Goal: Task Accomplishment & Management: Use online tool/utility

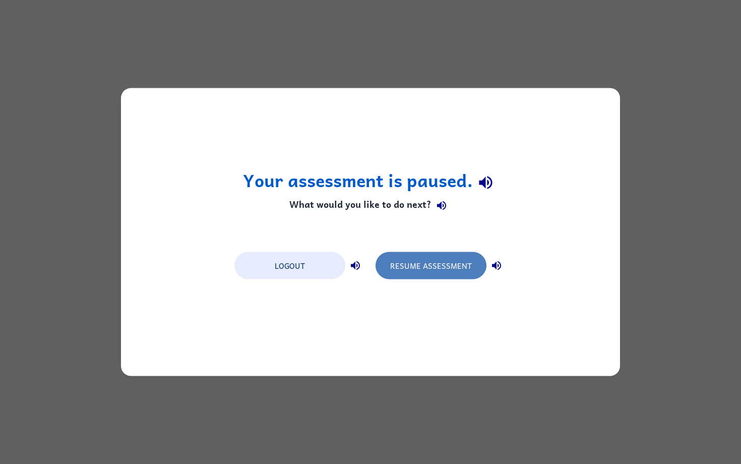
click at [412, 270] on button "Resume Assessment" at bounding box center [431, 265] width 111 height 27
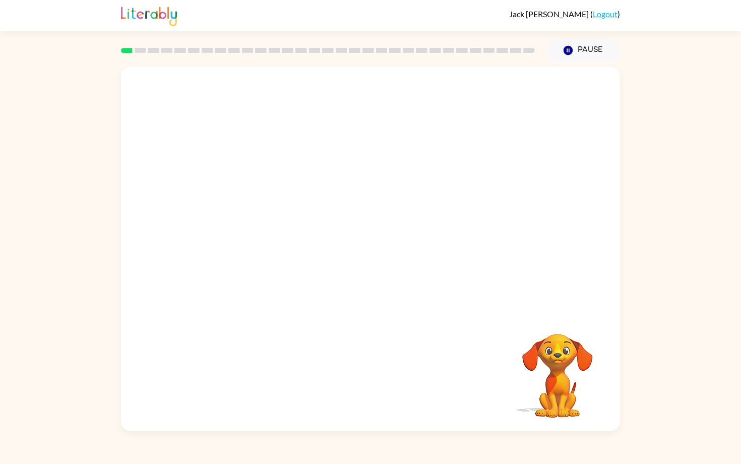
click at [405, 241] on video "Your browser must support playing .mp4 files to use Literably. Please try using…" at bounding box center [370, 190] width 499 height 246
click at [357, 249] on div at bounding box center [370, 253] width 65 height 37
click at [371, 259] on icon "button" at bounding box center [371, 254] width 18 height 18
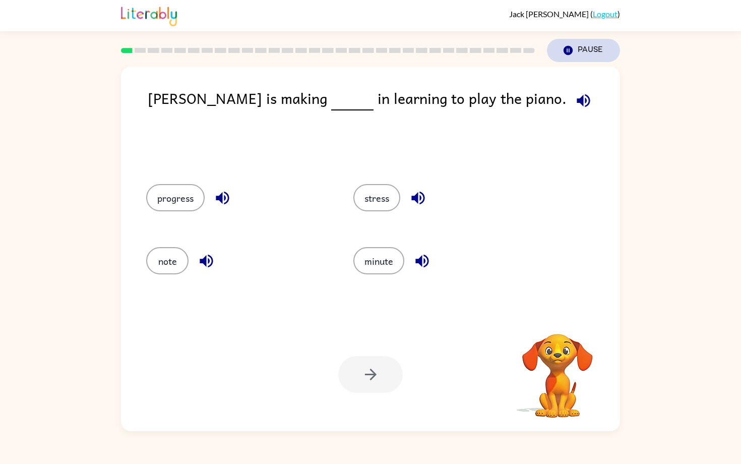
click at [564, 53] on icon "Pause" at bounding box center [567, 50] width 11 height 11
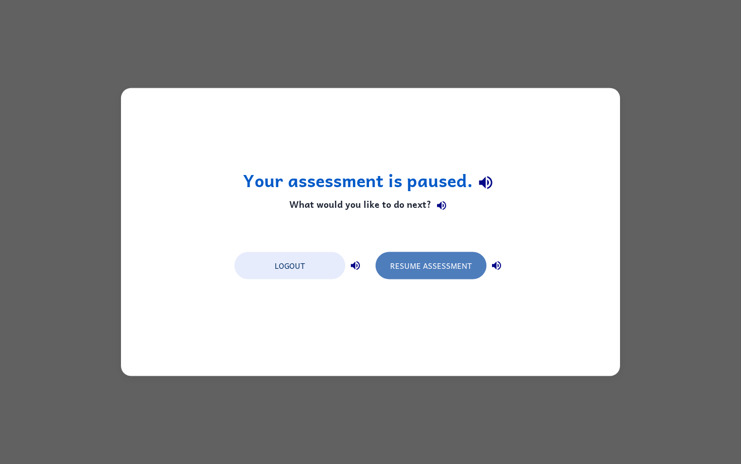
click at [411, 272] on button "Resume Assessment" at bounding box center [431, 265] width 111 height 27
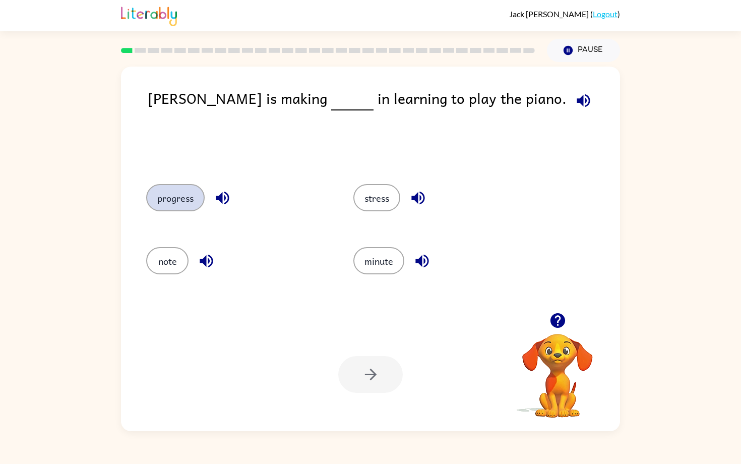
click at [182, 194] on button "progress" at bounding box center [175, 197] width 58 height 27
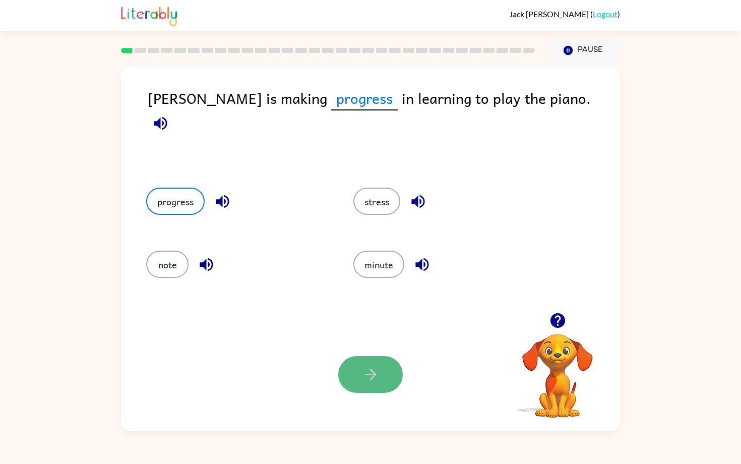
click at [384, 387] on button "button" at bounding box center [370, 374] width 65 height 37
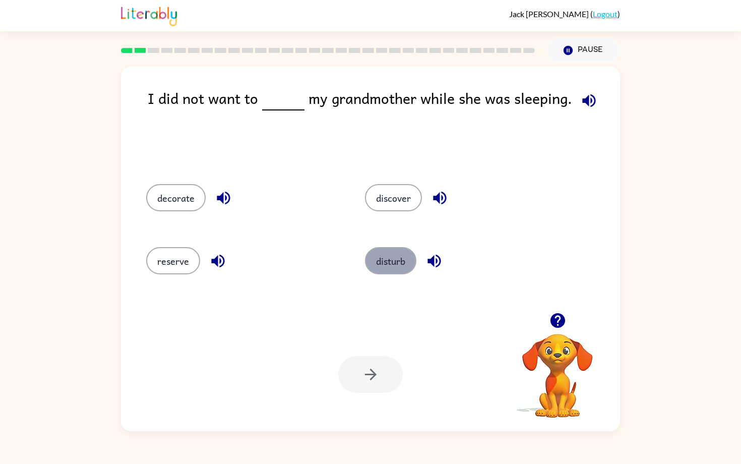
click at [388, 265] on button "disturb" at bounding box center [390, 260] width 51 height 27
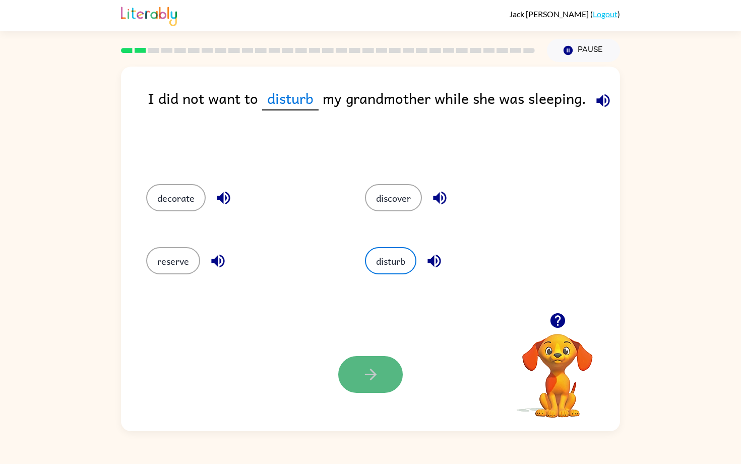
click at [374, 385] on button "button" at bounding box center [370, 374] width 65 height 37
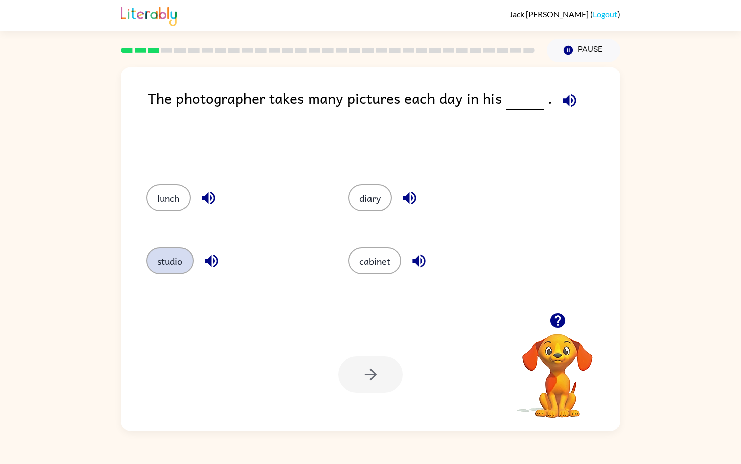
click at [173, 265] on button "studio" at bounding box center [169, 260] width 47 height 27
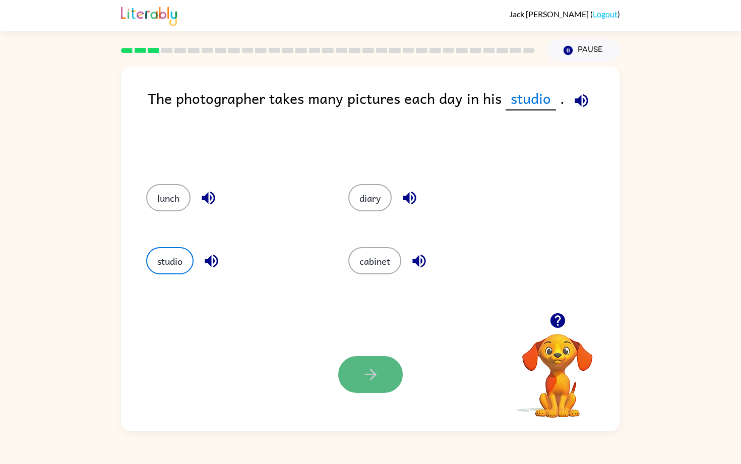
click at [368, 380] on icon "button" at bounding box center [371, 374] width 18 height 18
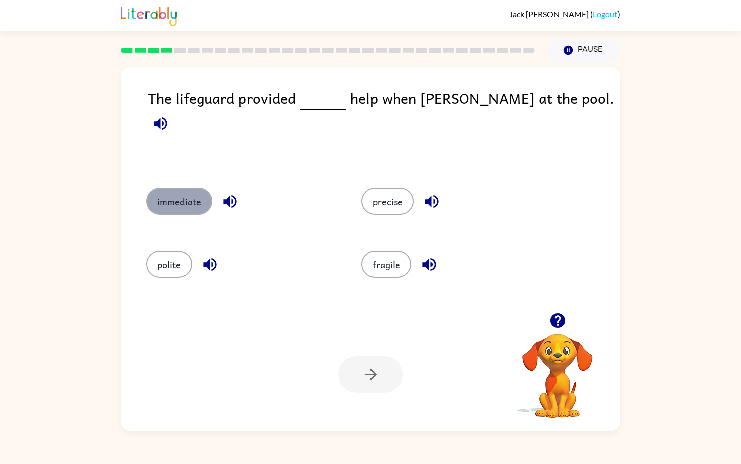
click at [170, 204] on button "immediate" at bounding box center [179, 200] width 66 height 27
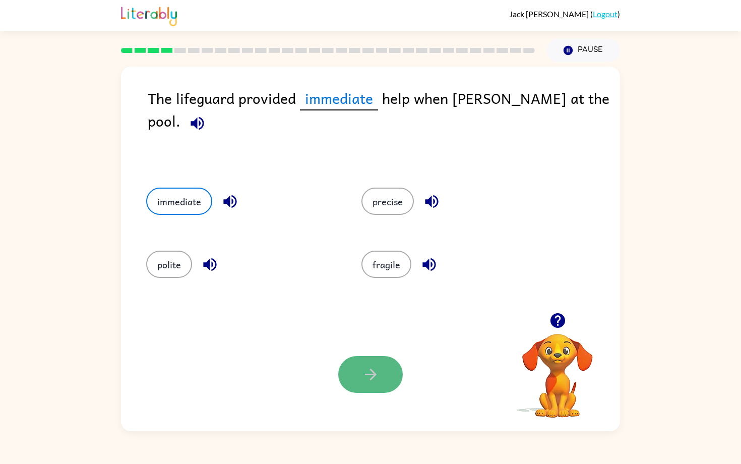
click at [362, 377] on icon "button" at bounding box center [371, 374] width 18 height 18
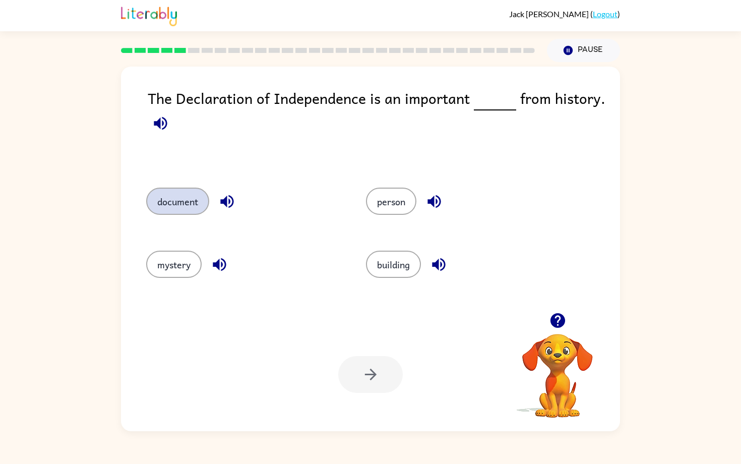
click at [198, 200] on button "document" at bounding box center [177, 200] width 63 height 27
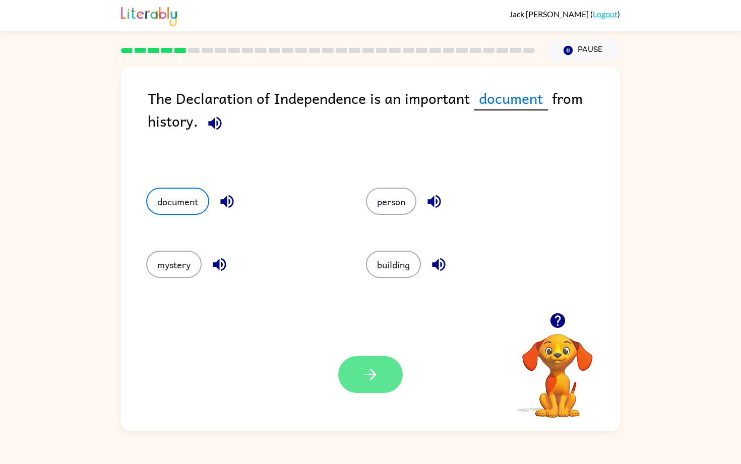
click at [386, 372] on button "button" at bounding box center [370, 374] width 65 height 37
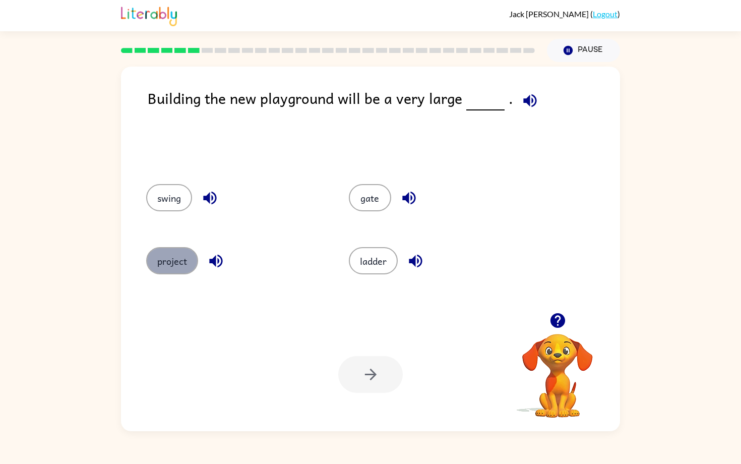
click at [166, 261] on button "project" at bounding box center [172, 260] width 52 height 27
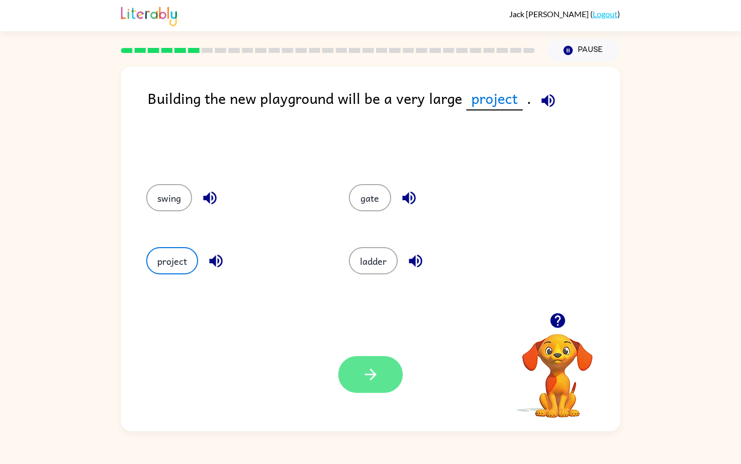
click at [382, 362] on button "button" at bounding box center [370, 374] width 65 height 37
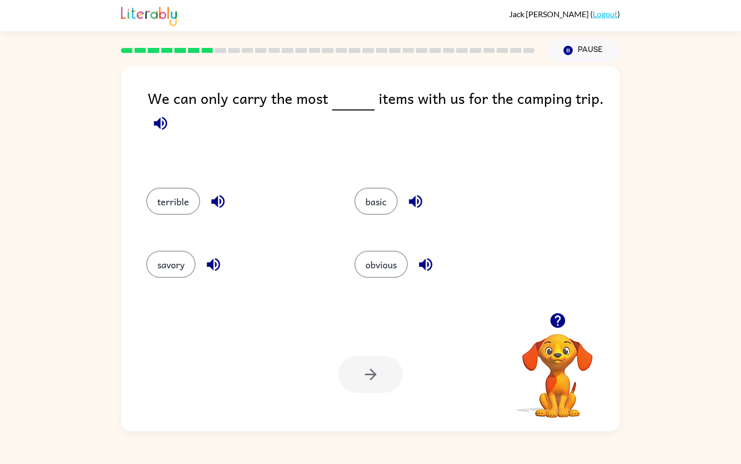
click at [157, 124] on icon "button" at bounding box center [160, 122] width 13 height 13
click at [373, 206] on button "basic" at bounding box center [375, 200] width 43 height 27
click at [362, 379] on icon "button" at bounding box center [371, 374] width 18 height 18
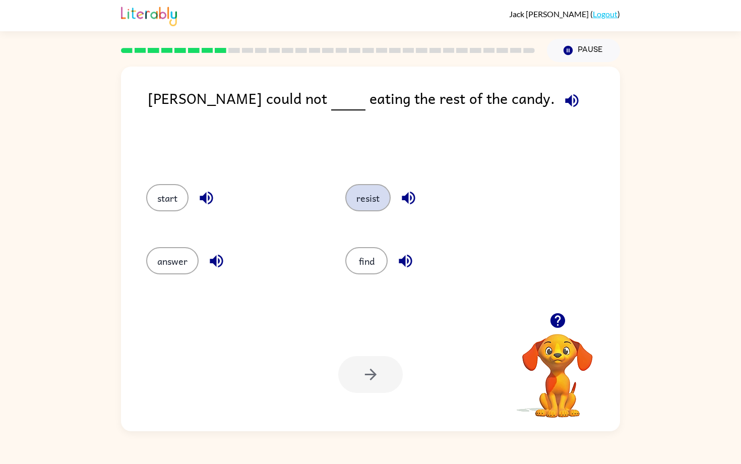
click at [369, 200] on button "resist" at bounding box center [367, 197] width 45 height 27
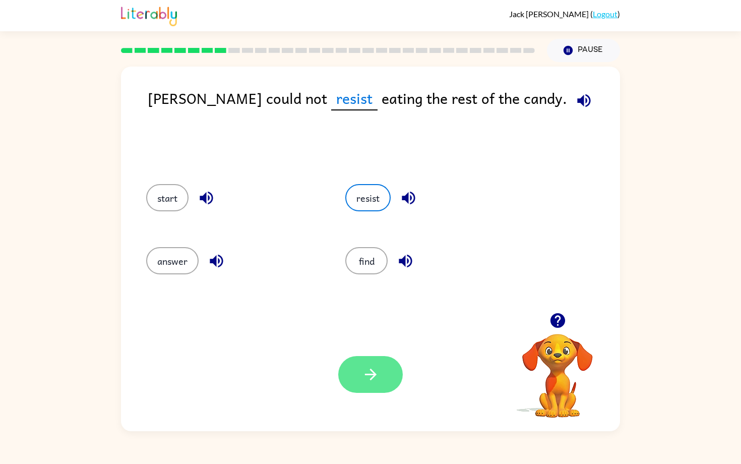
click at [367, 391] on button "button" at bounding box center [370, 374] width 65 height 37
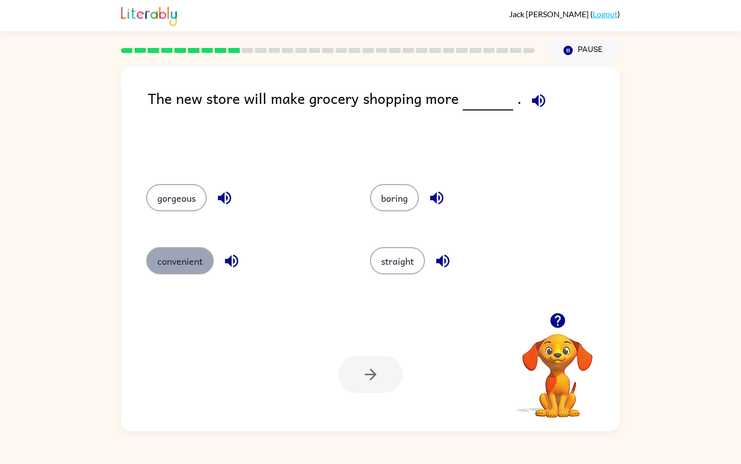
click at [158, 267] on button "convenient" at bounding box center [180, 260] width 68 height 27
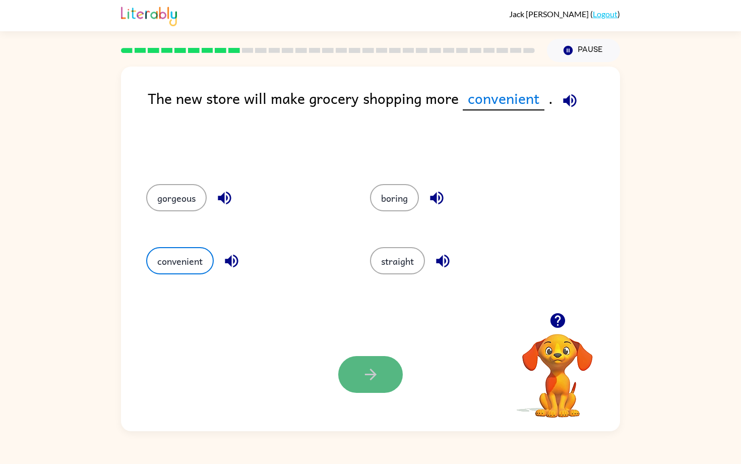
click at [375, 367] on icon "button" at bounding box center [371, 374] width 18 height 18
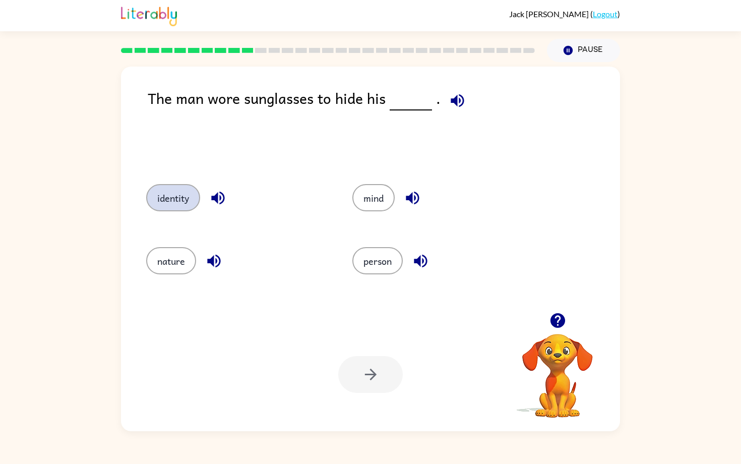
click at [185, 189] on button "identity" at bounding box center [173, 197] width 54 height 27
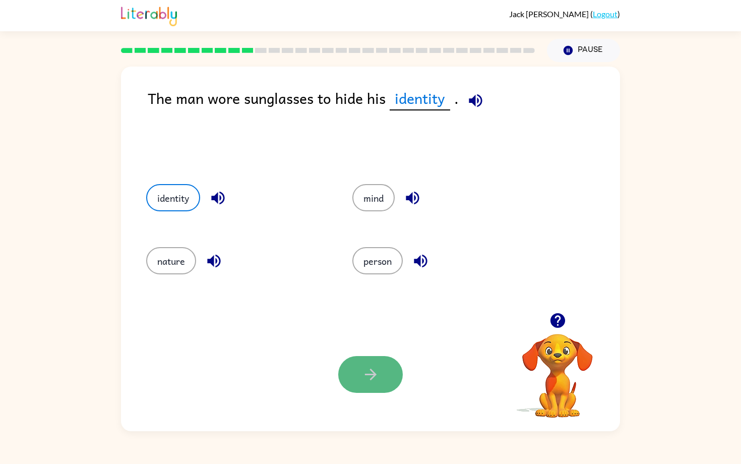
click at [372, 375] on icon "button" at bounding box center [371, 374] width 18 height 18
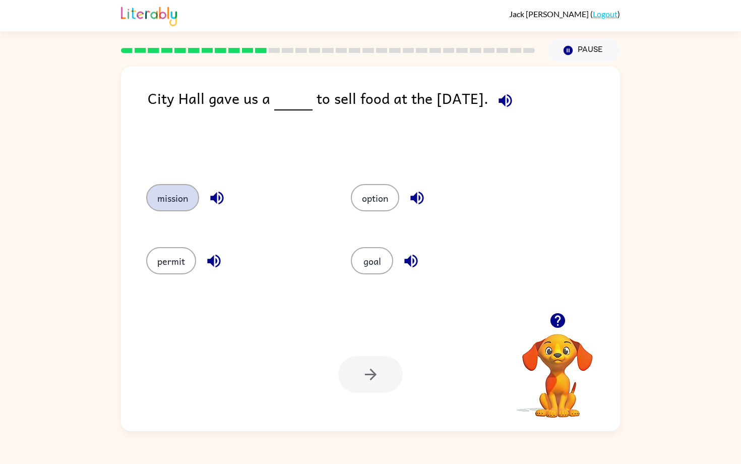
click at [168, 196] on button "mission" at bounding box center [172, 197] width 53 height 27
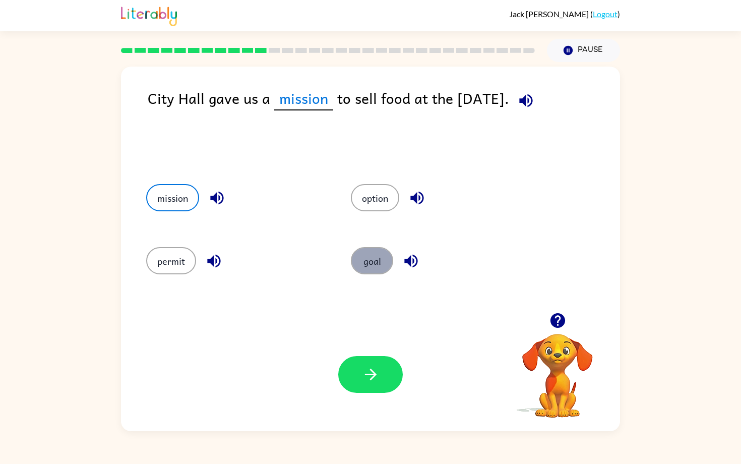
click at [374, 257] on button "goal" at bounding box center [372, 260] width 42 height 27
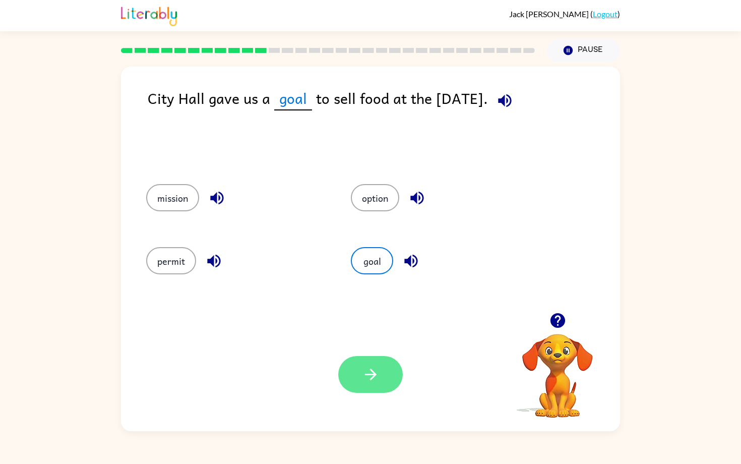
click at [363, 376] on icon "button" at bounding box center [371, 374] width 18 height 18
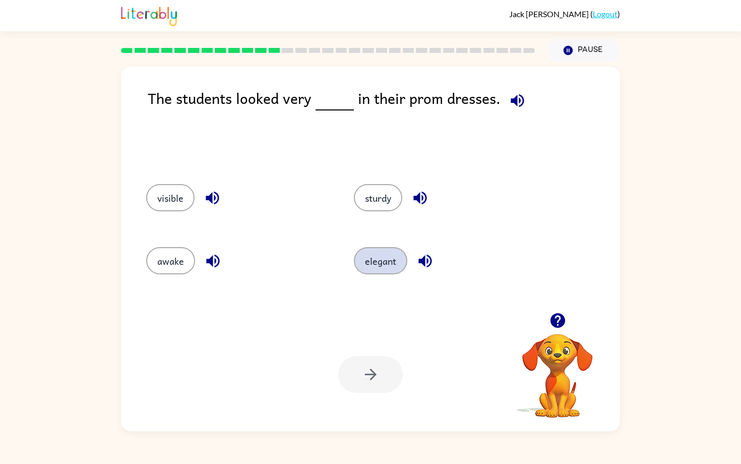
click at [373, 262] on button "elegant" at bounding box center [380, 260] width 53 height 27
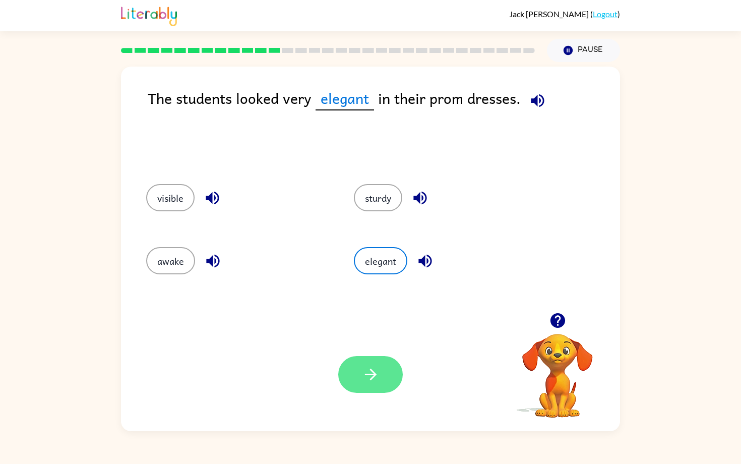
click at [375, 375] on icon "button" at bounding box center [370, 374] width 12 height 12
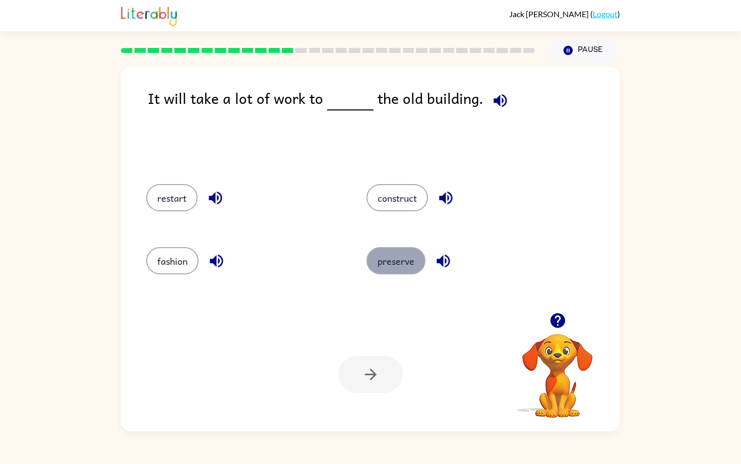
click at [391, 259] on button "preserve" at bounding box center [395, 260] width 59 height 27
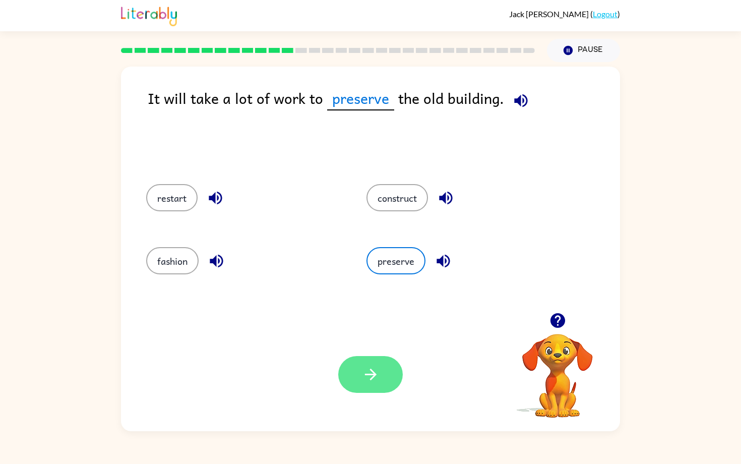
click at [356, 378] on button "button" at bounding box center [370, 374] width 65 height 37
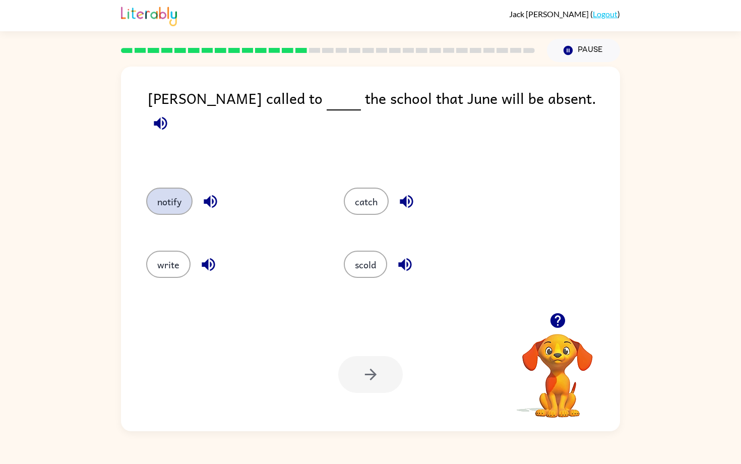
click at [169, 204] on button "notify" at bounding box center [169, 200] width 46 height 27
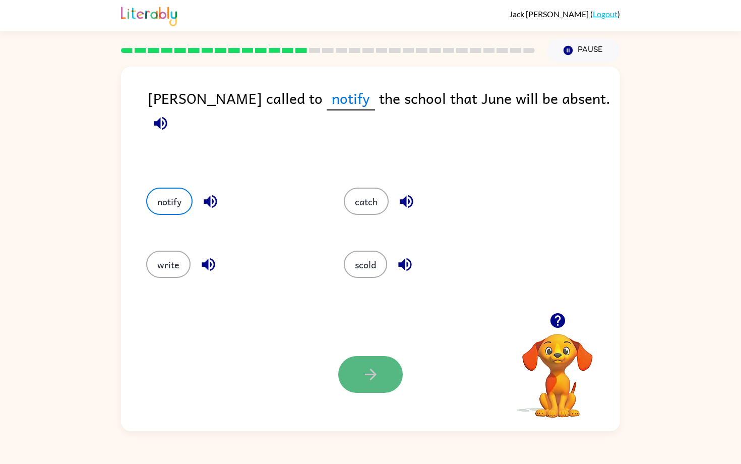
click at [356, 379] on button "button" at bounding box center [370, 374] width 65 height 37
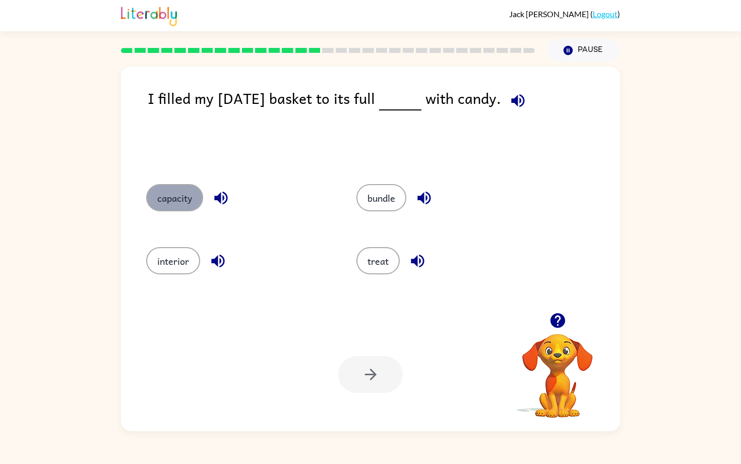
click at [163, 196] on button "capacity" at bounding box center [174, 197] width 57 height 27
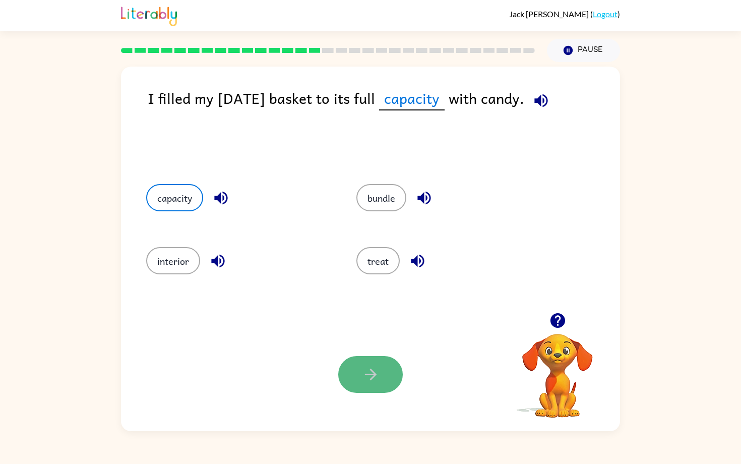
click at [362, 376] on icon "button" at bounding box center [371, 374] width 18 height 18
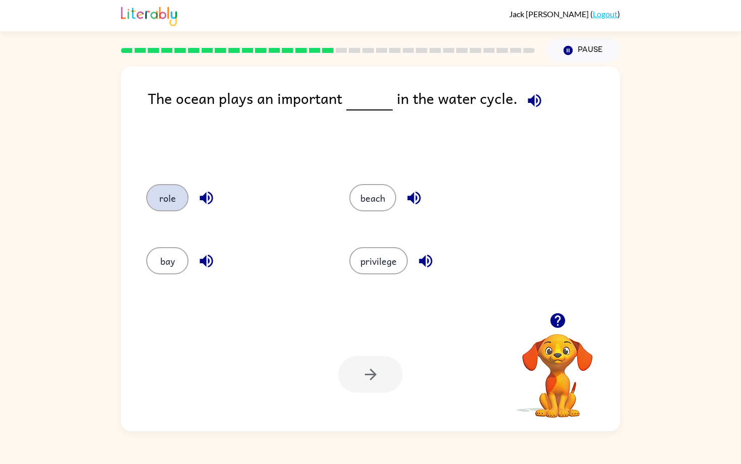
click at [165, 200] on button "role" at bounding box center [167, 197] width 42 height 27
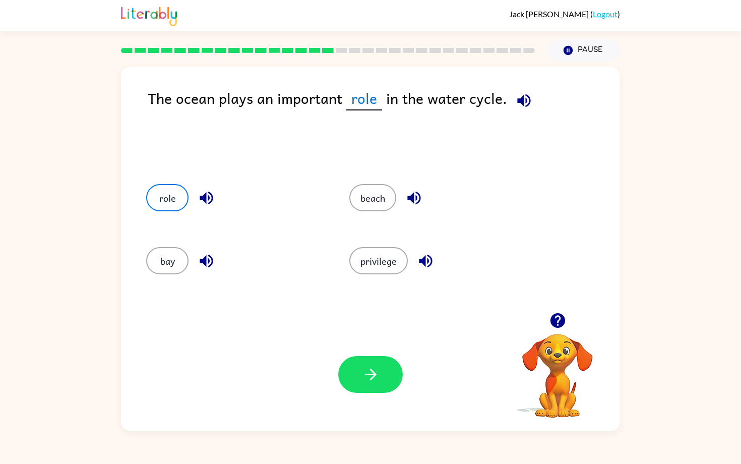
click at [365, 353] on div "Your browser must support playing .mp4 files to use Literably. Please try using…" at bounding box center [370, 374] width 499 height 113
click at [372, 374] on icon "button" at bounding box center [370, 374] width 12 height 12
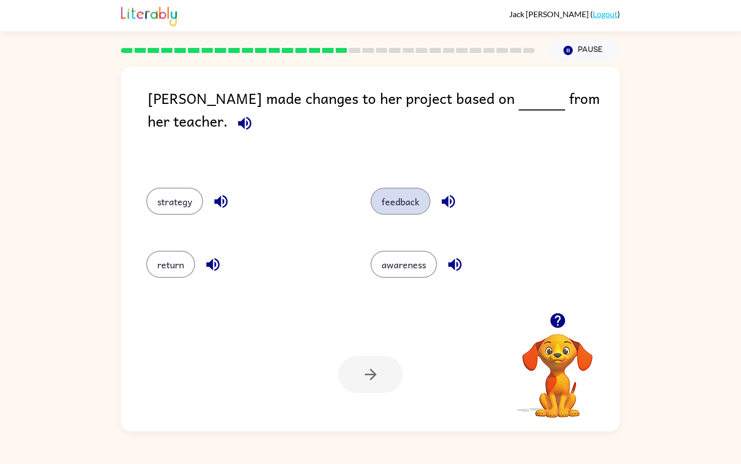
click at [400, 198] on button "feedback" at bounding box center [400, 200] width 60 height 27
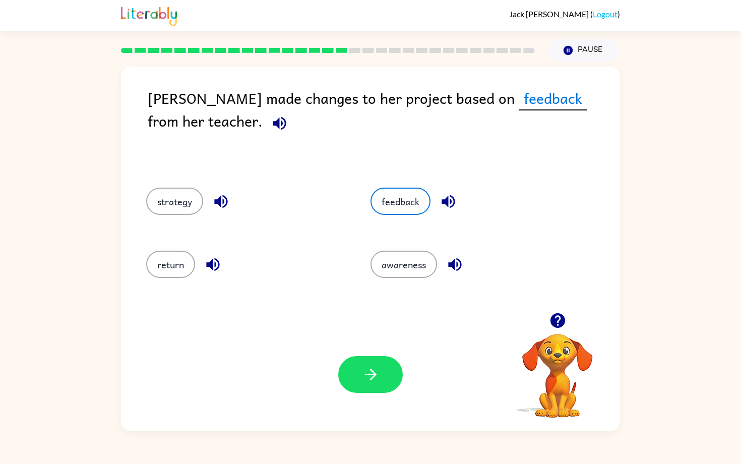
click at [371, 379] on icon "button" at bounding box center [370, 374] width 12 height 12
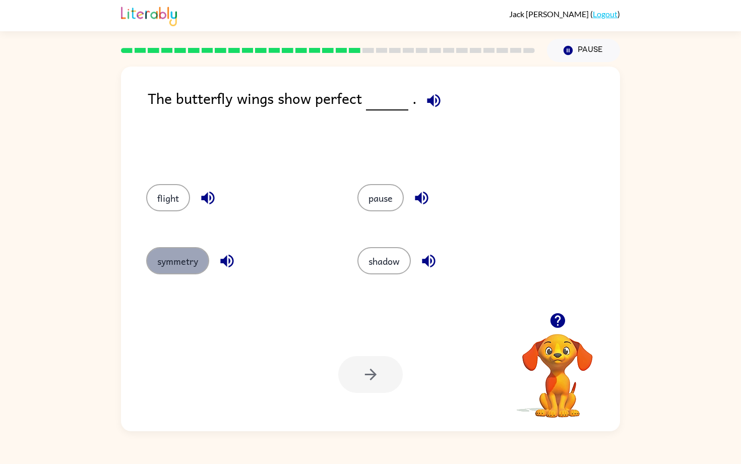
click at [189, 261] on button "symmetry" at bounding box center [177, 260] width 63 height 27
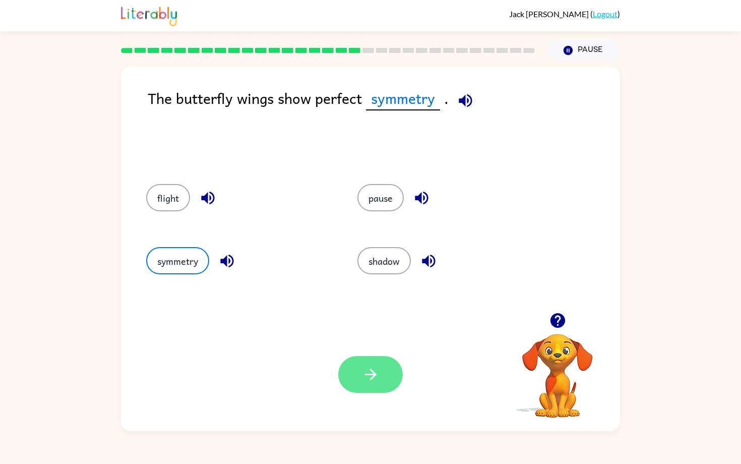
click at [384, 372] on button "button" at bounding box center [370, 374] width 65 height 37
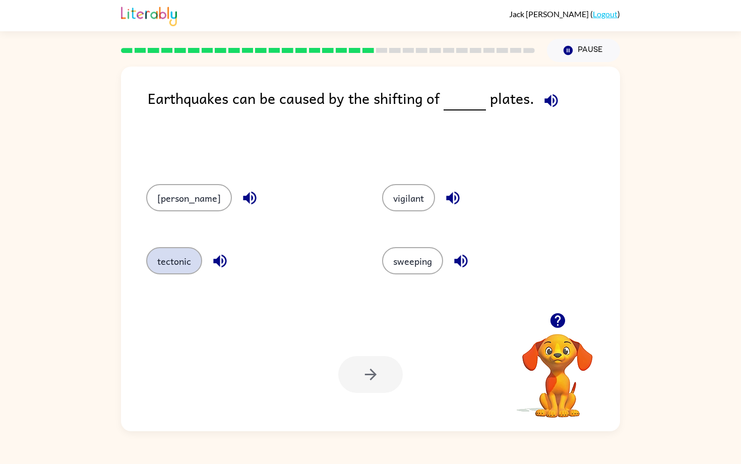
click at [184, 258] on button "tectonic" at bounding box center [174, 260] width 56 height 27
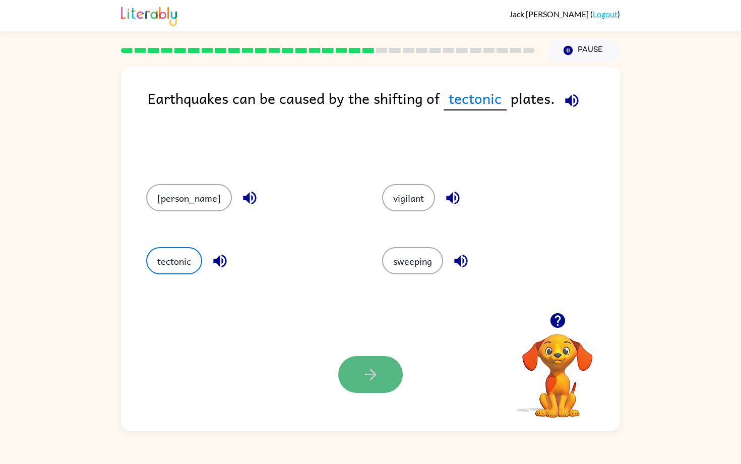
click at [370, 379] on icon "button" at bounding box center [370, 374] width 12 height 12
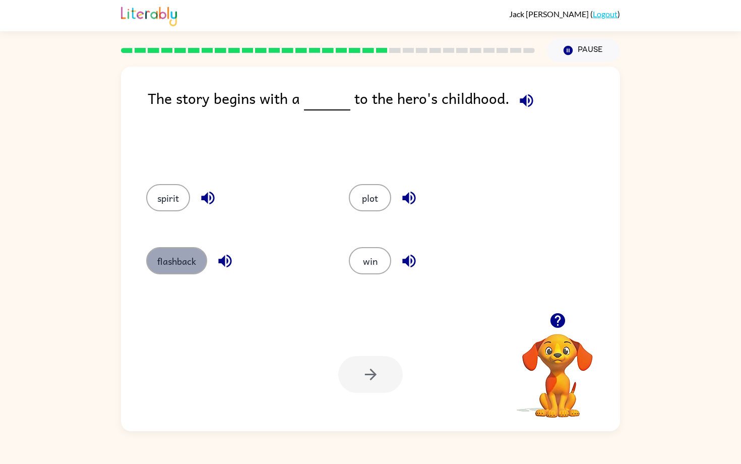
click at [191, 265] on button "flashback" at bounding box center [176, 260] width 61 height 27
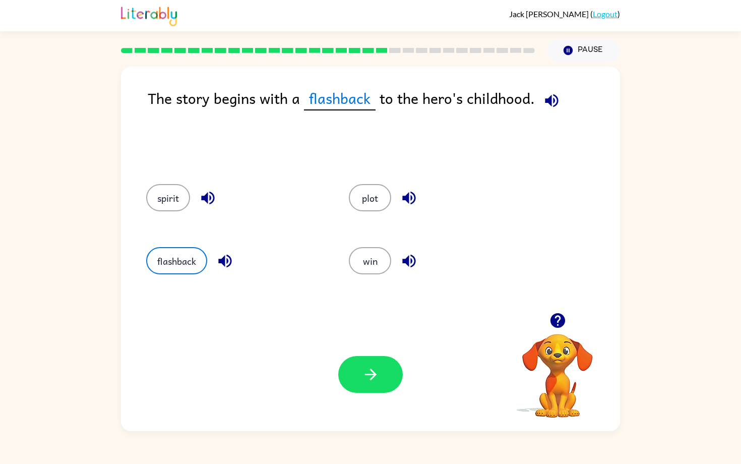
click at [362, 394] on div "Your browser must support playing .mp4 files to use Literably. Please try using…" at bounding box center [370, 374] width 499 height 113
click at [360, 380] on button "button" at bounding box center [370, 374] width 65 height 37
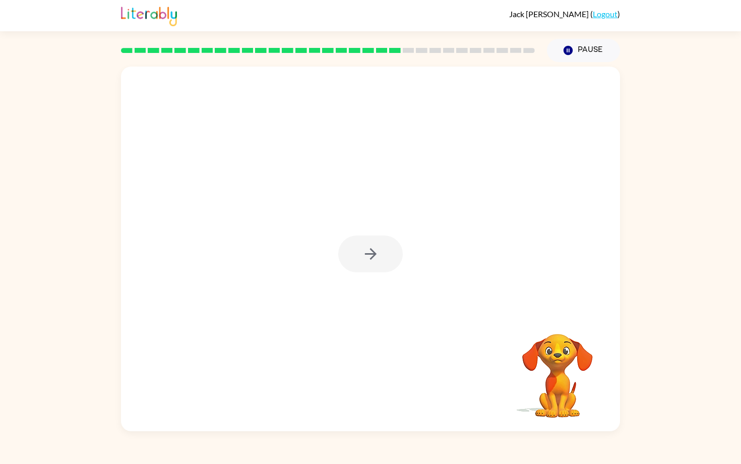
click at [372, 252] on div at bounding box center [370, 253] width 65 height 37
click at [372, 253] on div at bounding box center [370, 253] width 65 height 37
click at [371, 253] on icon "button" at bounding box center [371, 254] width 18 height 18
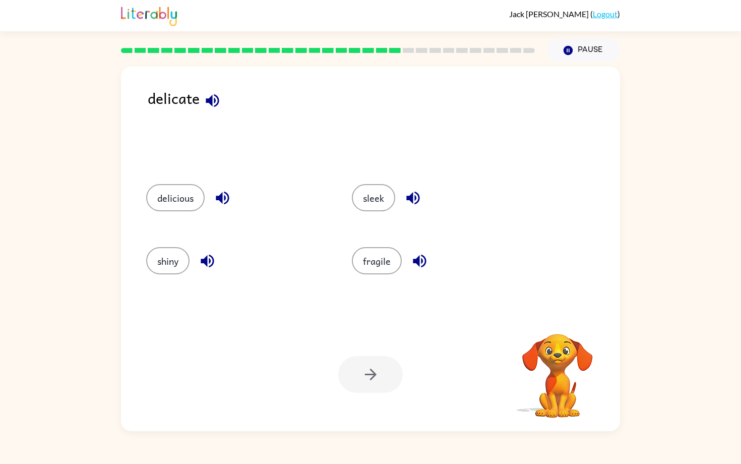
click at [397, 271] on div "fragile" at bounding box center [443, 260] width 182 height 27
click at [391, 260] on button "fragile" at bounding box center [377, 260] width 50 height 27
click at [383, 366] on button "button" at bounding box center [370, 374] width 65 height 37
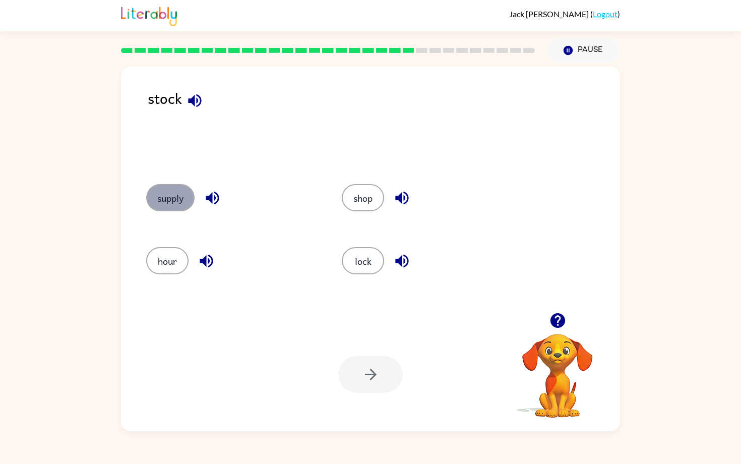
click at [171, 196] on button "supply" at bounding box center [170, 197] width 48 height 27
click at [366, 383] on button "button" at bounding box center [370, 374] width 65 height 37
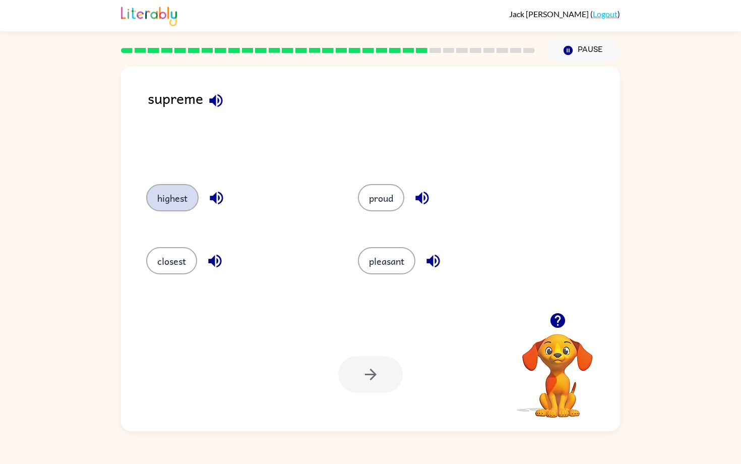
click at [179, 203] on button "highest" at bounding box center [172, 197] width 52 height 27
click at [370, 378] on icon "button" at bounding box center [371, 374] width 18 height 18
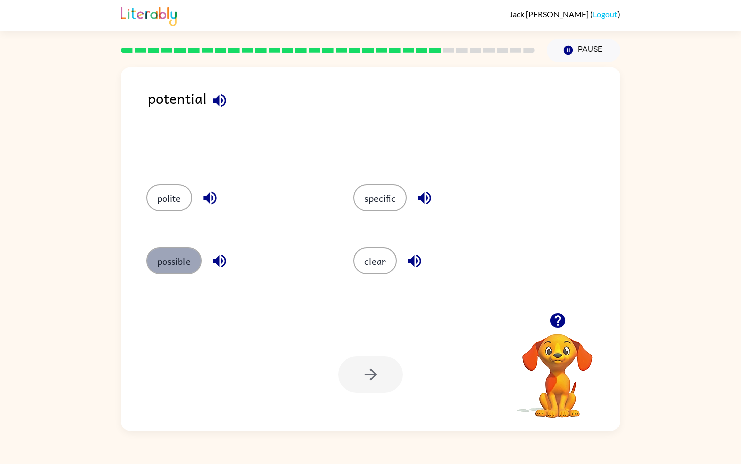
click at [165, 257] on button "possible" at bounding box center [173, 260] width 55 height 27
click at [374, 387] on button "button" at bounding box center [370, 374] width 65 height 37
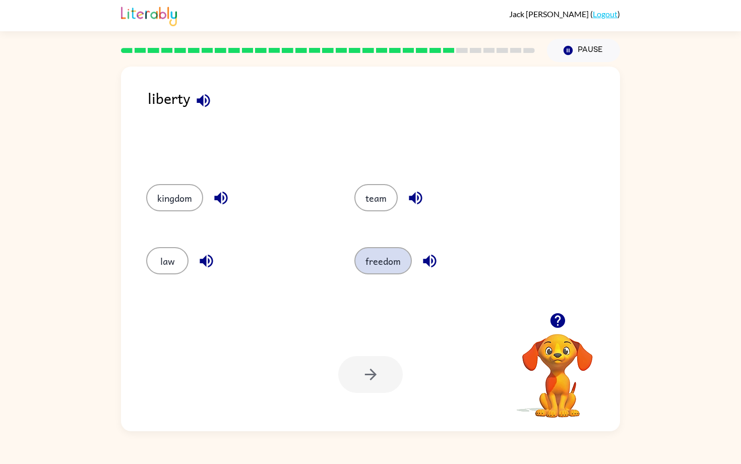
click at [383, 254] on button "freedom" at bounding box center [382, 260] width 57 height 27
click at [349, 384] on button "button" at bounding box center [370, 374] width 65 height 37
click at [179, 257] on button "small" at bounding box center [168, 260] width 44 height 27
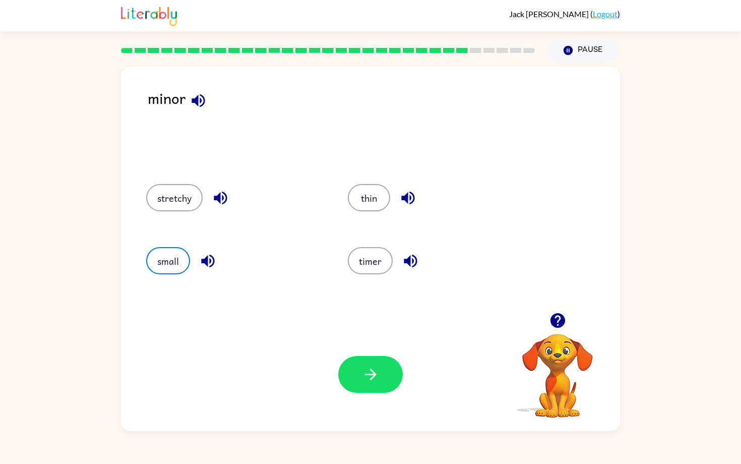
click at [403, 382] on div "Your browser must support playing .mp4 files to use Literably. Please try using…" at bounding box center [370, 374] width 499 height 113
click at [383, 372] on button "button" at bounding box center [370, 374] width 65 height 37
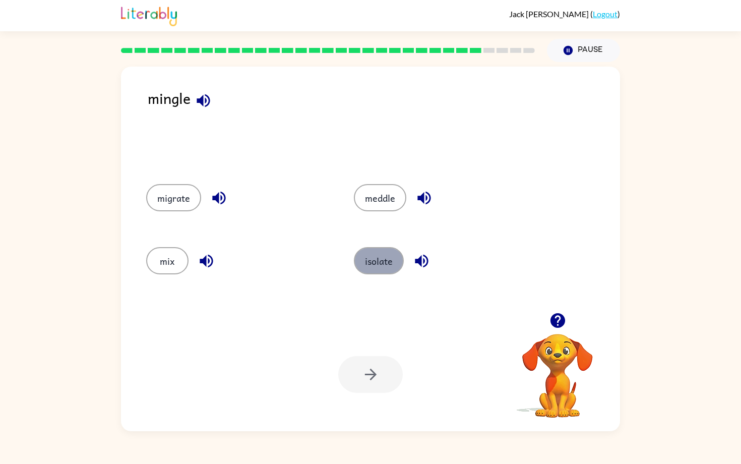
click at [365, 266] on button "isolate" at bounding box center [379, 260] width 50 height 27
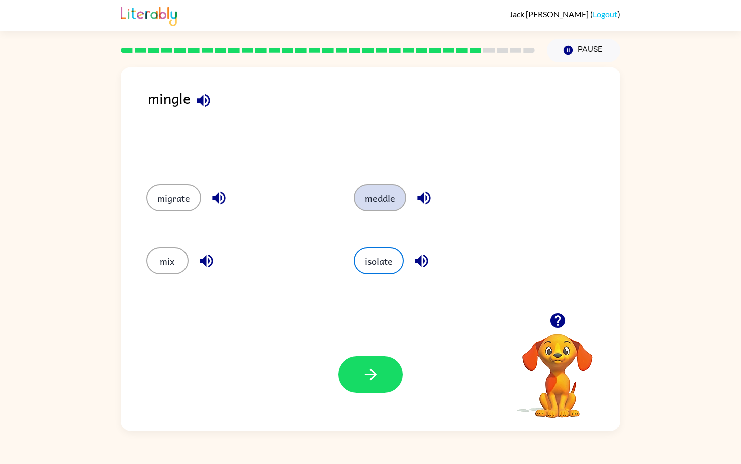
click at [373, 202] on button "meddle" at bounding box center [380, 197] width 52 height 27
click at [362, 372] on icon "button" at bounding box center [371, 374] width 18 height 18
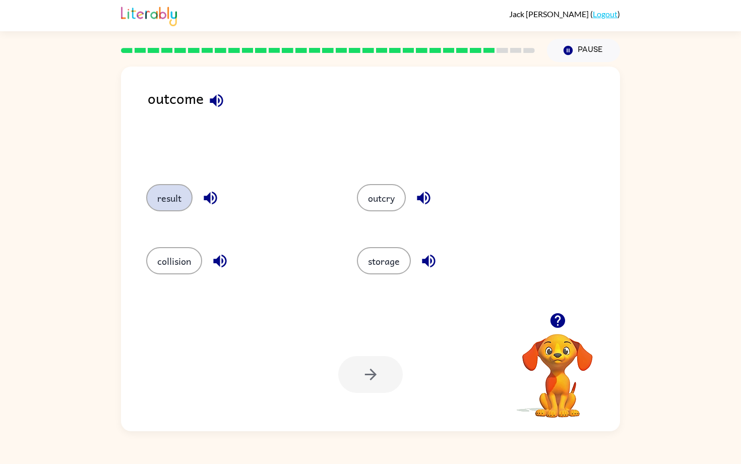
click at [156, 195] on button "result" at bounding box center [169, 197] width 46 height 27
click at [374, 386] on button "button" at bounding box center [370, 374] width 65 height 37
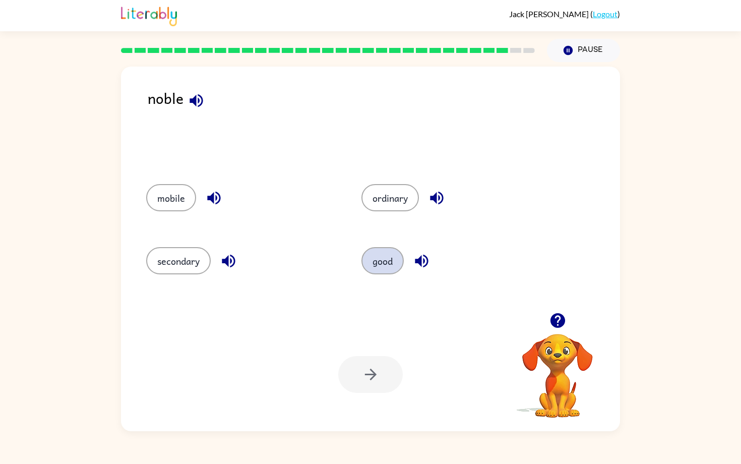
click at [384, 260] on button "good" at bounding box center [382, 260] width 42 height 27
click at [362, 360] on button "button" at bounding box center [370, 374] width 65 height 37
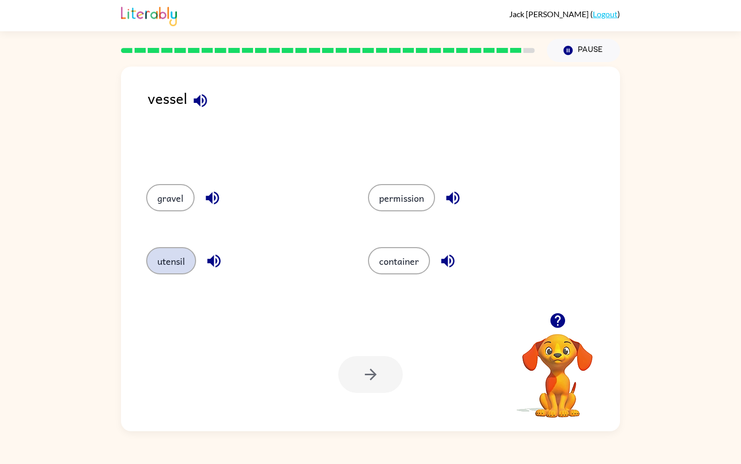
click at [160, 267] on button "utensil" at bounding box center [171, 260] width 50 height 27
click at [384, 393] on div "Your browser must support playing .mp4 files to use Literably. Please try using…" at bounding box center [370, 374] width 499 height 113
click at [379, 372] on icon "button" at bounding box center [371, 374] width 18 height 18
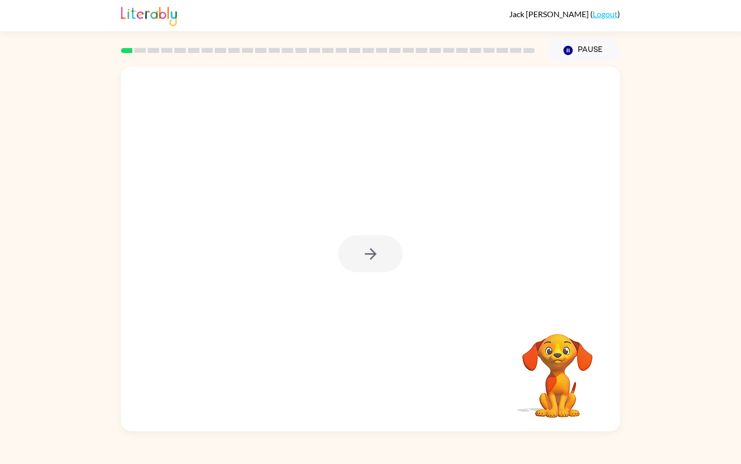
click at [359, 258] on div at bounding box center [370, 253] width 65 height 37
click at [362, 261] on icon "button" at bounding box center [371, 254] width 18 height 18
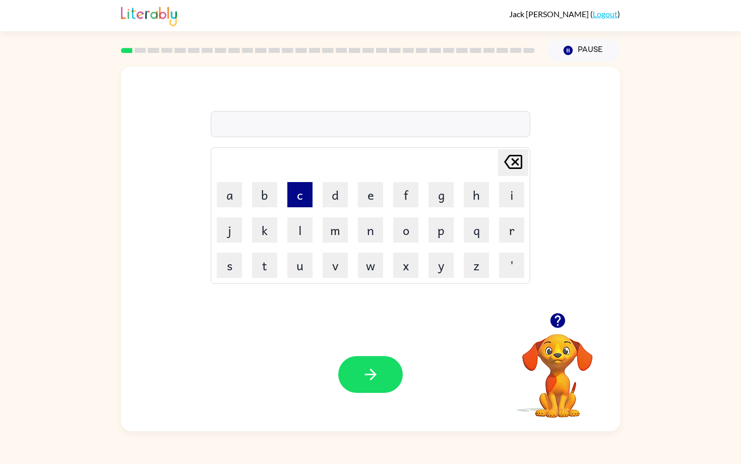
click at [302, 201] on button "c" at bounding box center [299, 194] width 25 height 25
click at [402, 223] on button "o" at bounding box center [405, 229] width 25 height 25
click at [382, 228] on button "n" at bounding box center [370, 229] width 25 height 25
click at [402, 197] on button "f" at bounding box center [405, 194] width 25 height 25
click at [369, 203] on button "e" at bounding box center [370, 194] width 25 height 25
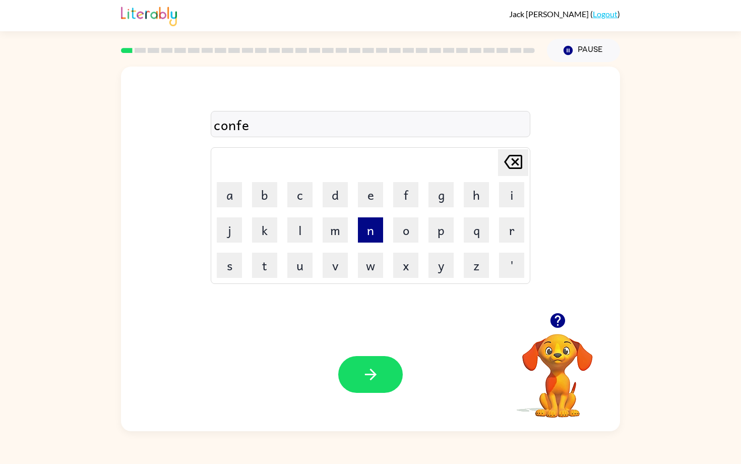
type button "e"
click at [372, 379] on icon "button" at bounding box center [371, 374] width 18 height 18
click at [384, 379] on button "button" at bounding box center [370, 374] width 65 height 37
click at [367, 393] on div "Your browser must support playing .mp4 files to use Literably. Please try using…" at bounding box center [370, 374] width 499 height 113
click at [367, 376] on icon "button" at bounding box center [371, 374] width 18 height 18
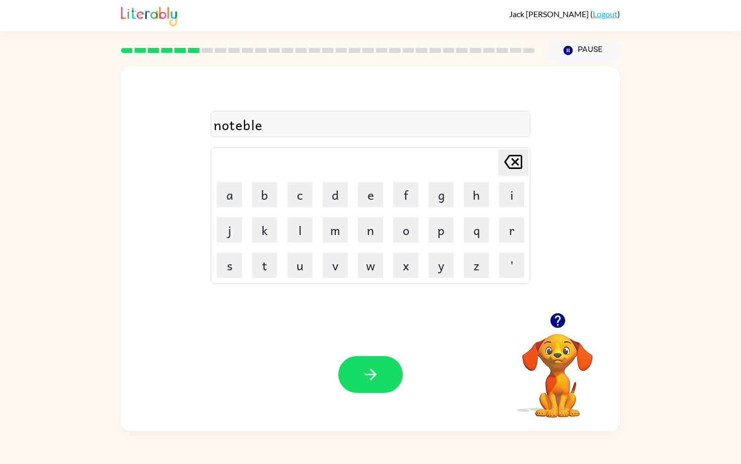
click at [242, 130] on div "noteble" at bounding box center [371, 124] width 314 height 21
click at [415, 264] on button "x" at bounding box center [405, 265] width 25 height 25
type button "x"
